Goal: Transaction & Acquisition: Purchase product/service

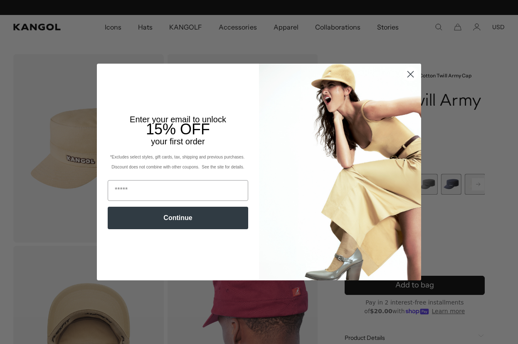
scroll to position [0, 171]
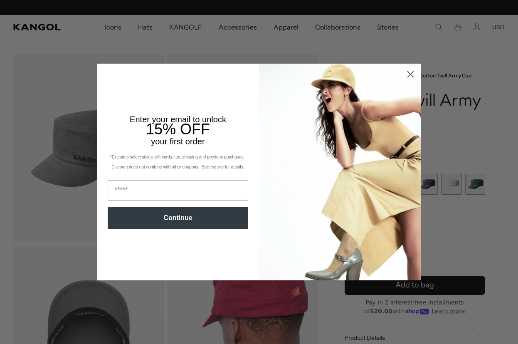
scroll to position [0, 171]
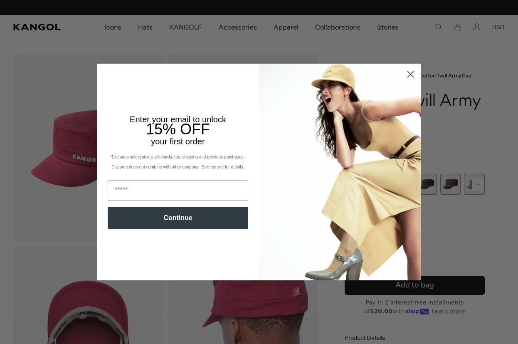
scroll to position [0, 171]
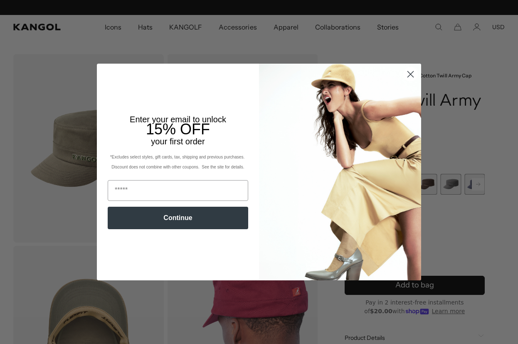
scroll to position [0, 171]
